Goal: Find contact information: Find contact information

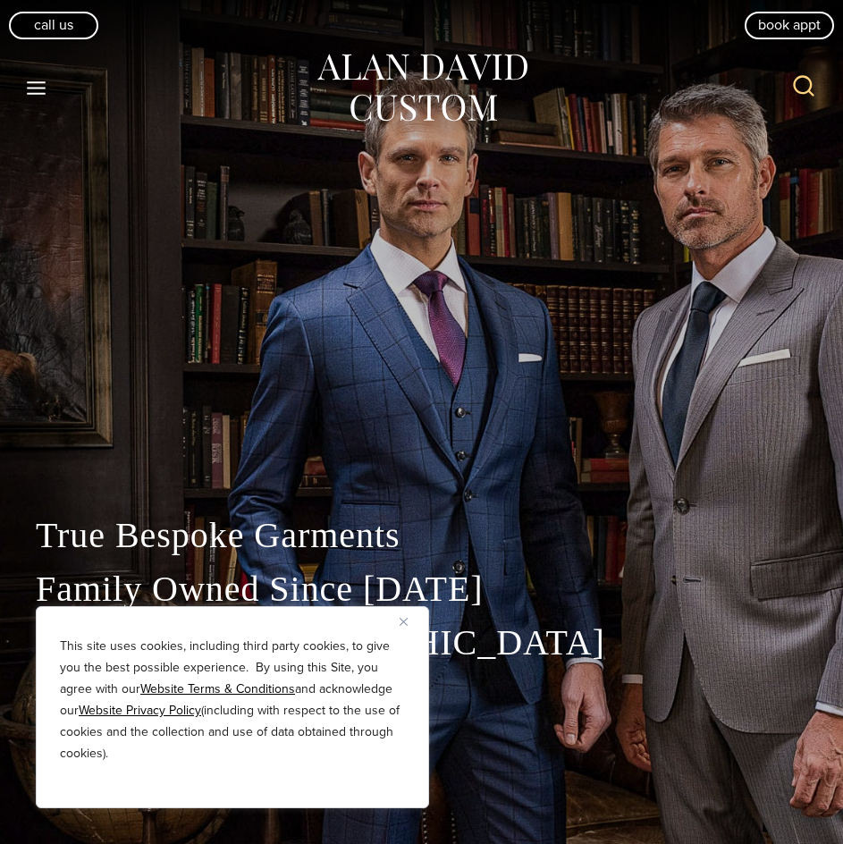
click at [400, 623] on img "Close" at bounding box center [404, 622] width 8 height 8
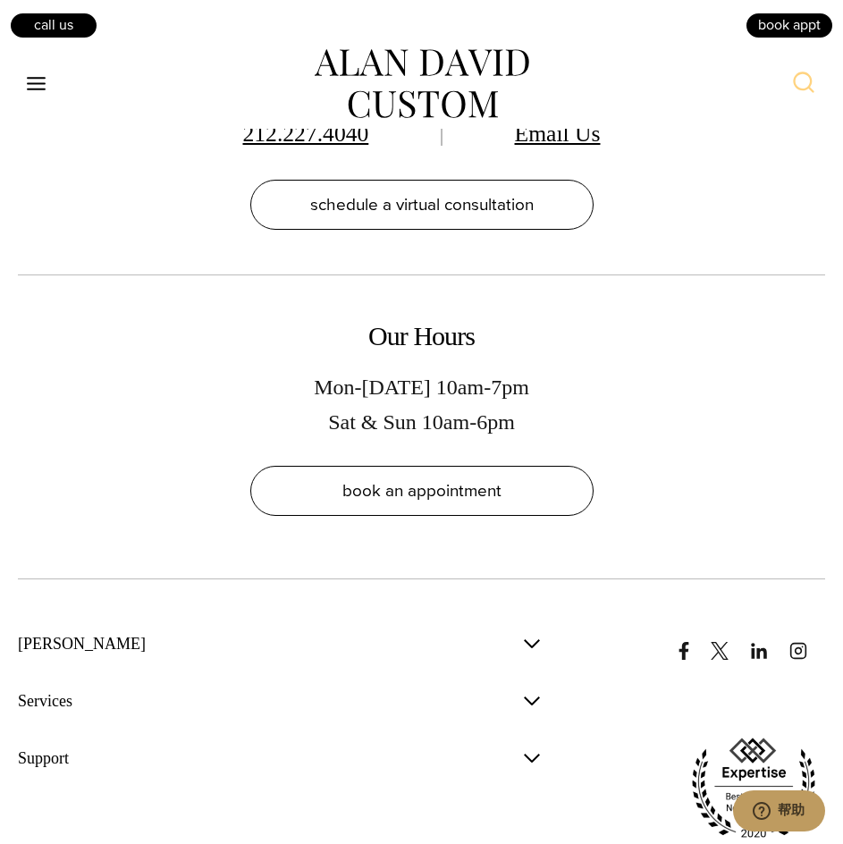
scroll to position [11737, 0]
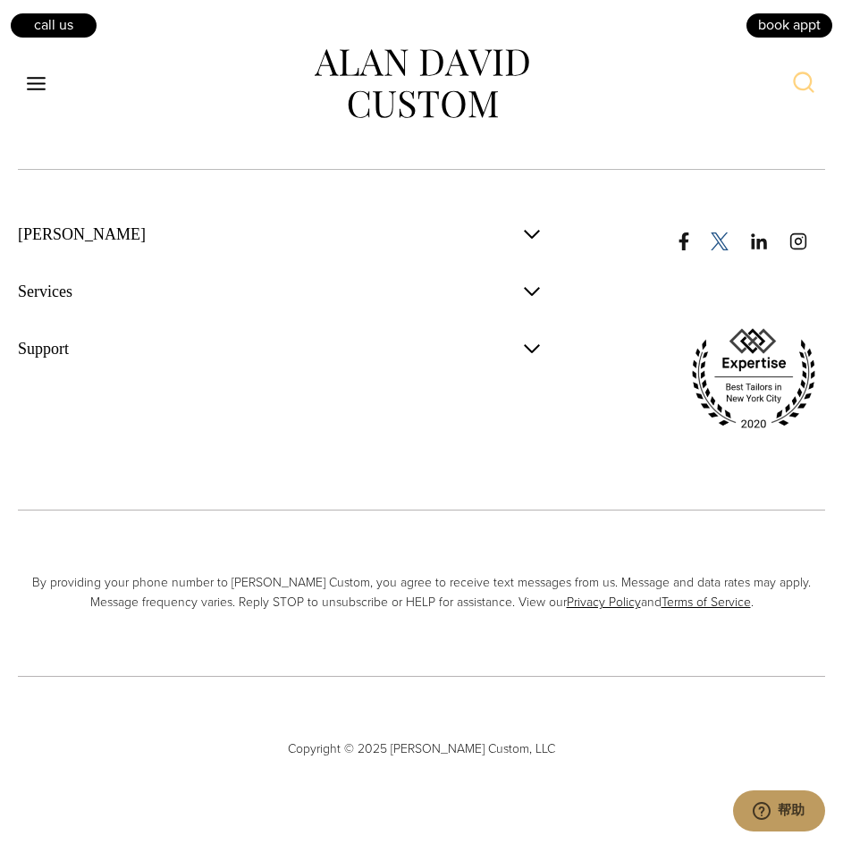
click at [714, 240] on icon "x/twitter" at bounding box center [720, 241] width 18 height 18
click at [528, 361] on button "Support" at bounding box center [280, 348] width 525 height 39
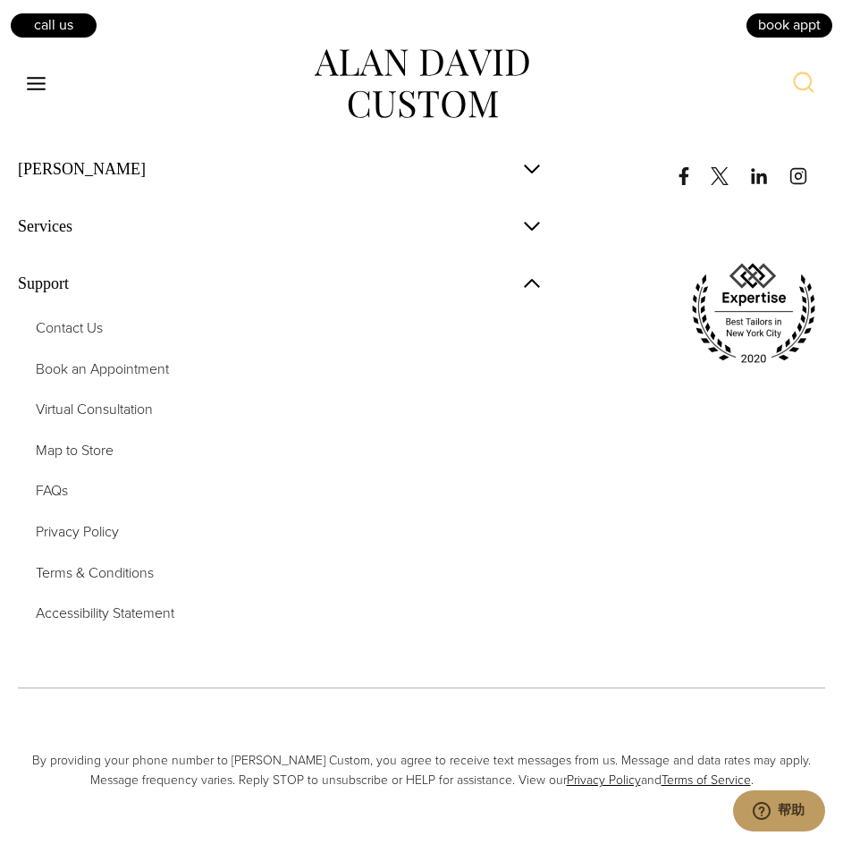
click at [99, 376] on div "Contact Us Book an Appointment Virtual Consultation Map to Store FAQs Privacy P…" at bounding box center [280, 473] width 525 height 340
click at [91, 338] on span "Contact Us" at bounding box center [69, 327] width 67 height 21
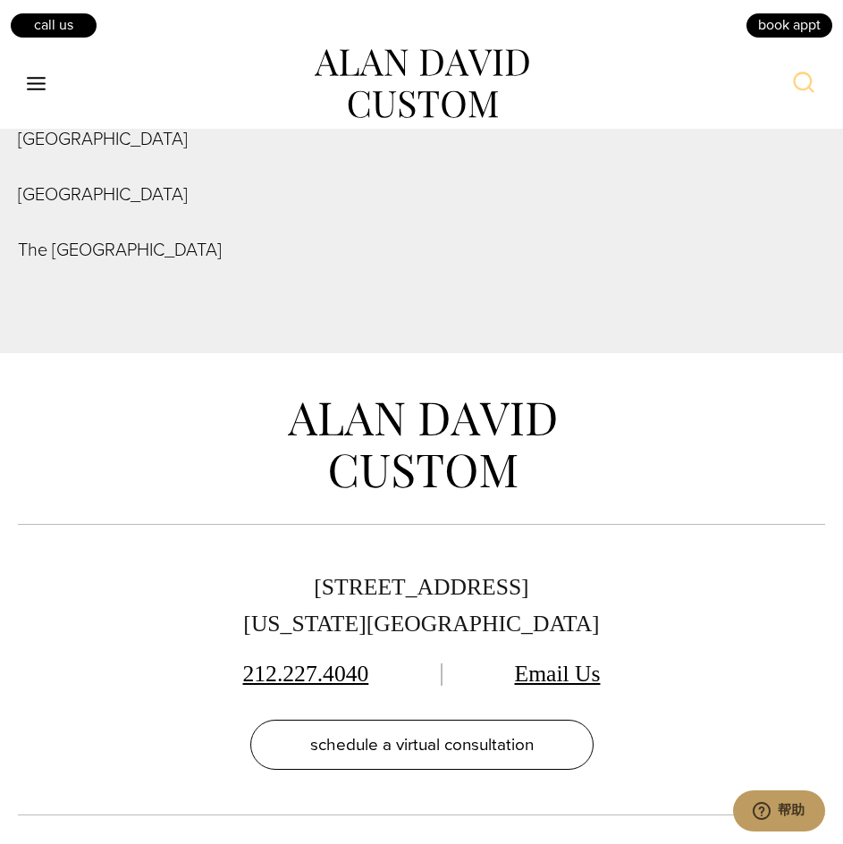
scroll to position [9833, 0]
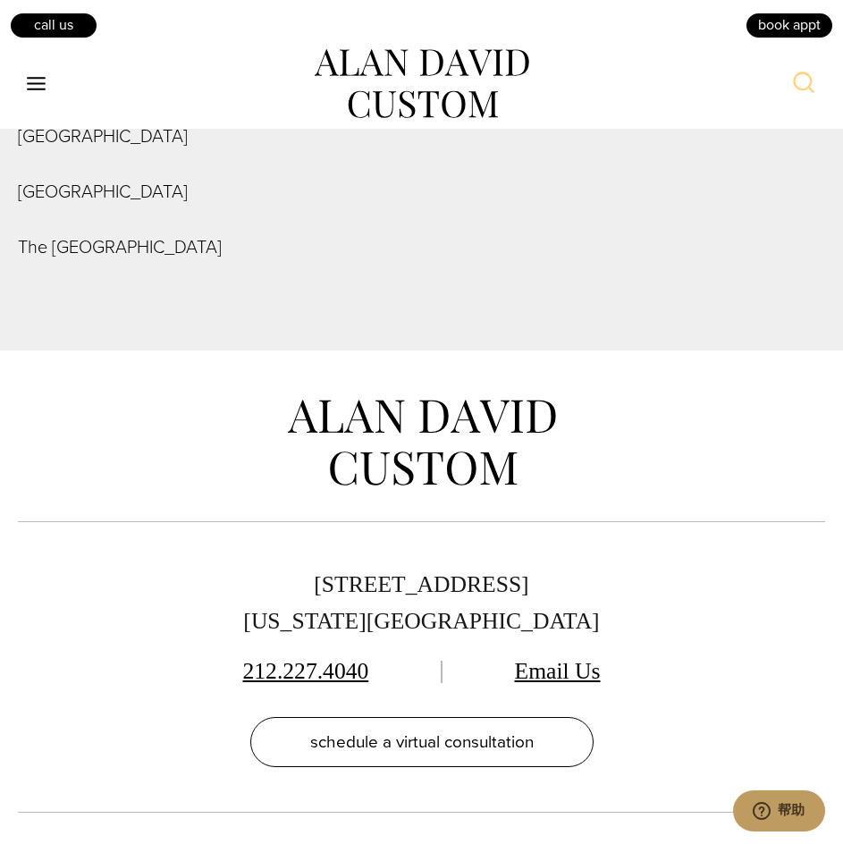
click at [566, 658] on link "Email Us" at bounding box center [558, 671] width 86 height 26
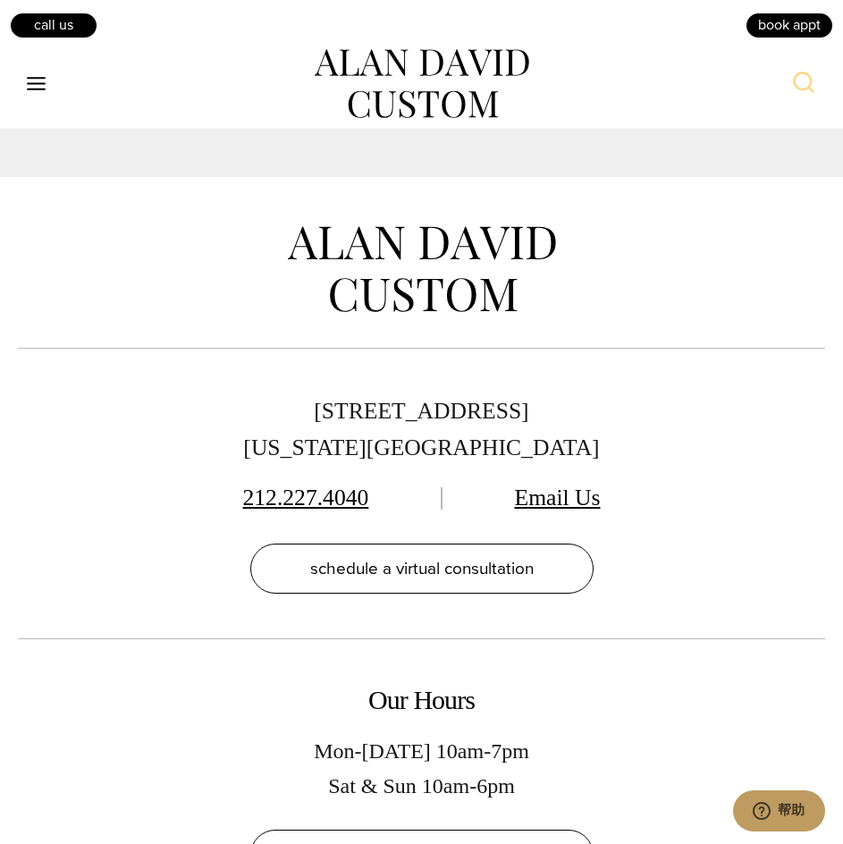
scroll to position [10011, 0]
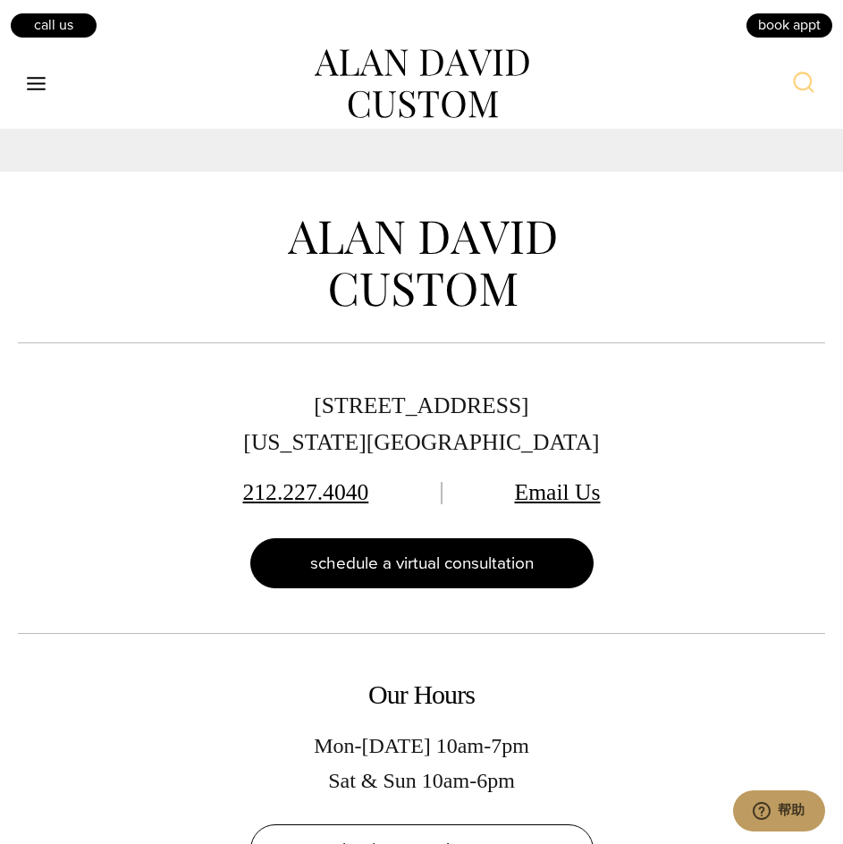
click at [355, 538] on link "schedule a virtual consultation" at bounding box center [421, 563] width 343 height 50
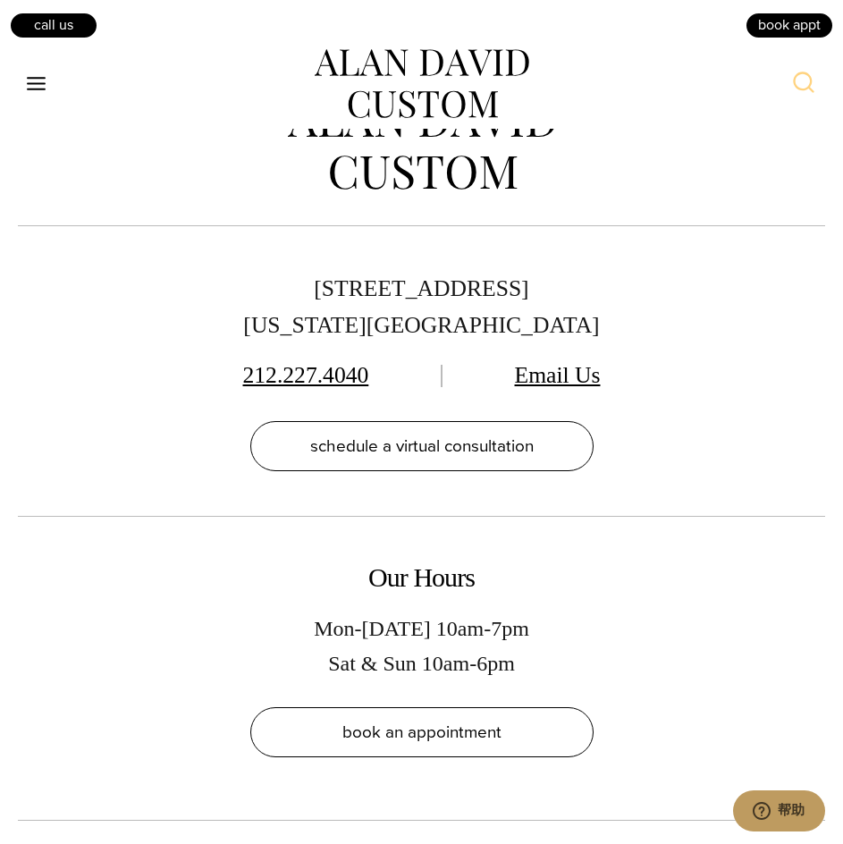
scroll to position [5006, 0]
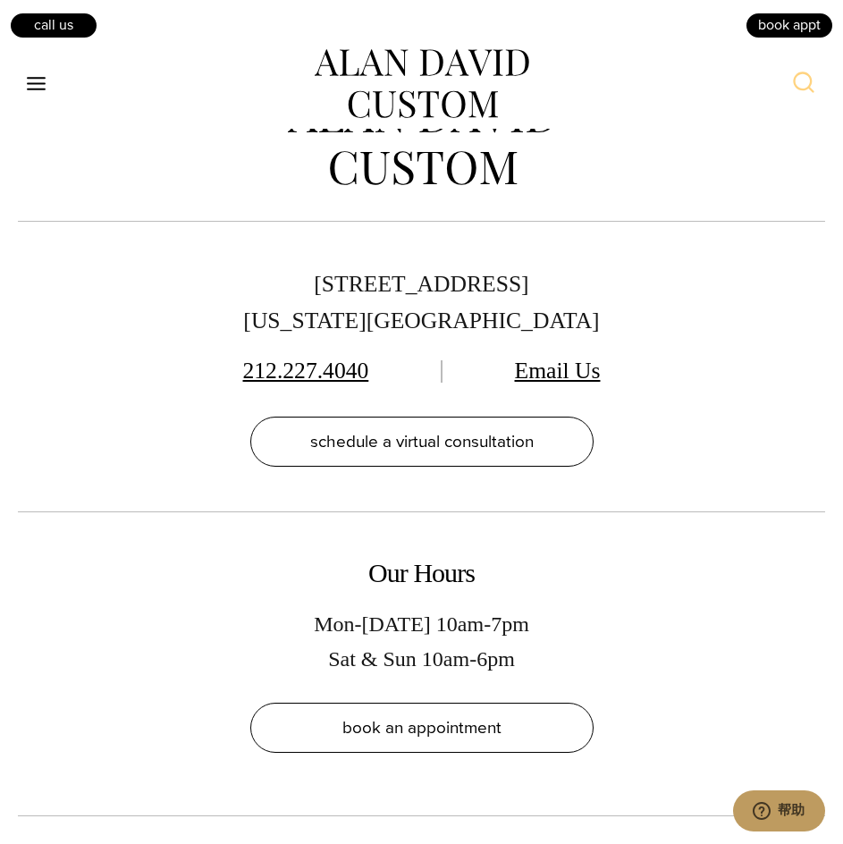
click at [553, 391] on div "[STREET_ADDRESS][US_STATE] 212.227.4040 Email Us schedule a virtual consultation" at bounding box center [422, 366] width 358 height 200
click at [553, 383] on link "Email Us" at bounding box center [558, 371] width 86 height 26
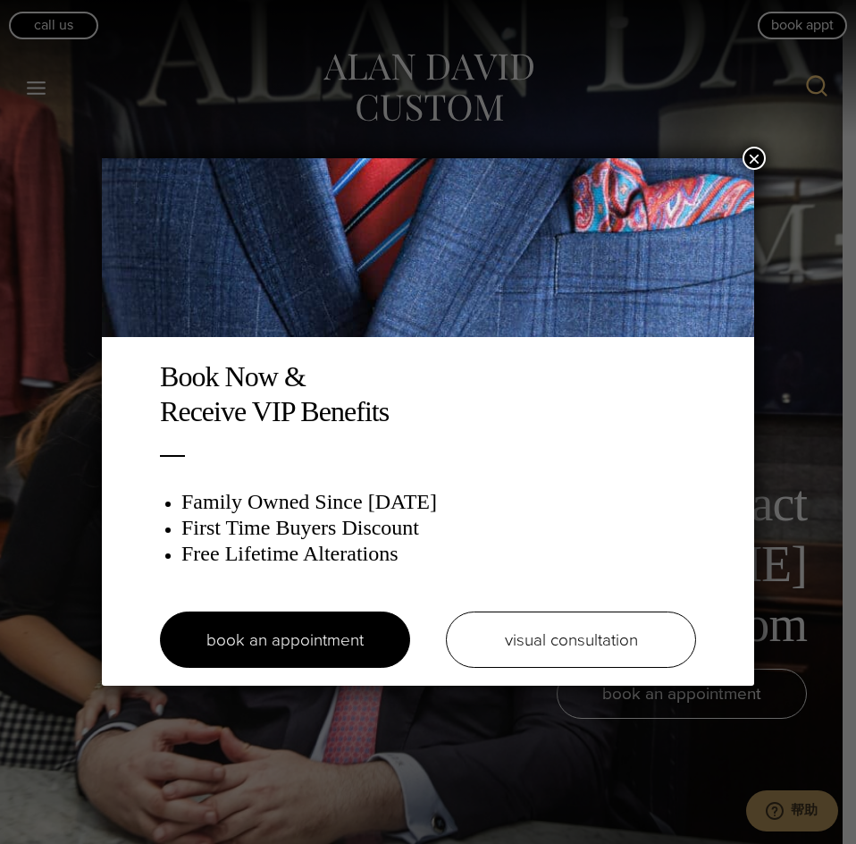
click at [757, 158] on button "×" at bounding box center [754, 158] width 23 height 23
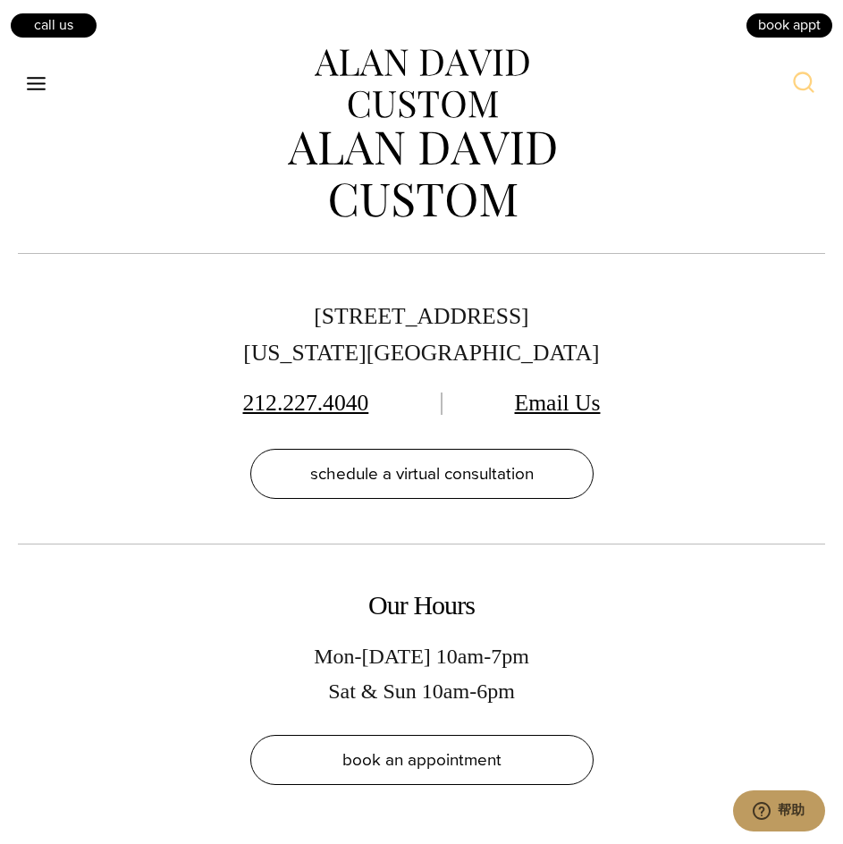
scroll to position [10694, 0]
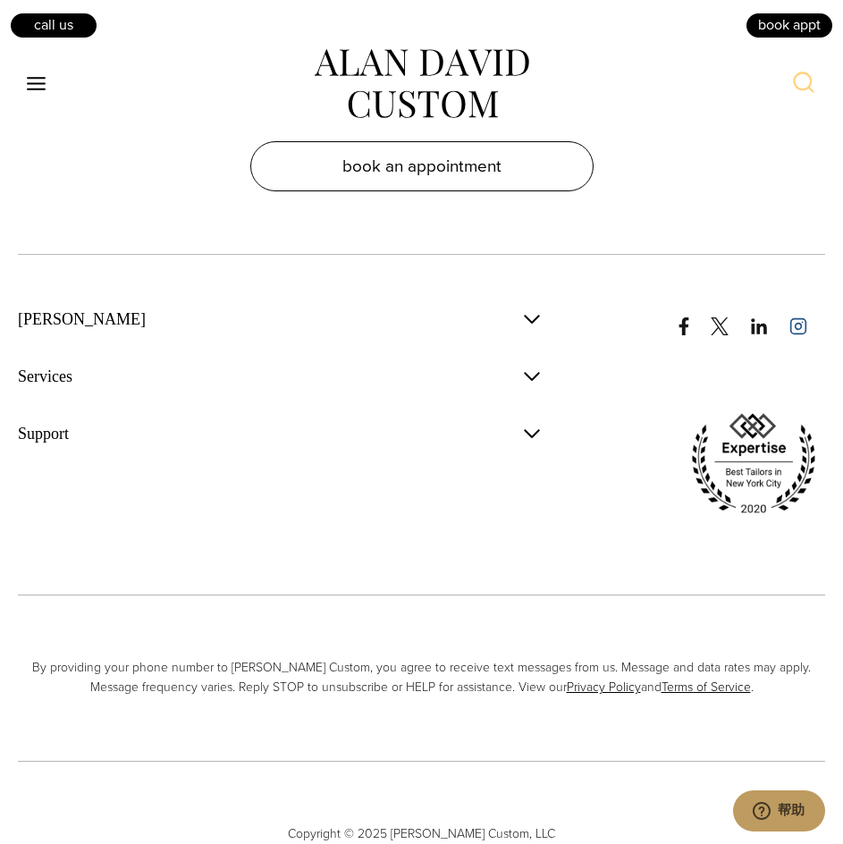
click at [802, 317] on icon "instagram" at bounding box center [798, 326] width 18 height 18
